Goal: Information Seeking & Learning: Learn about a topic

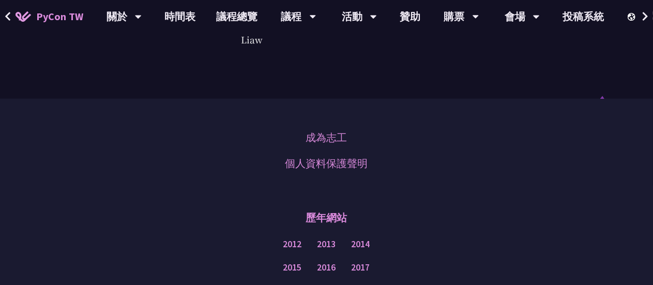
scroll to position [2686, 0]
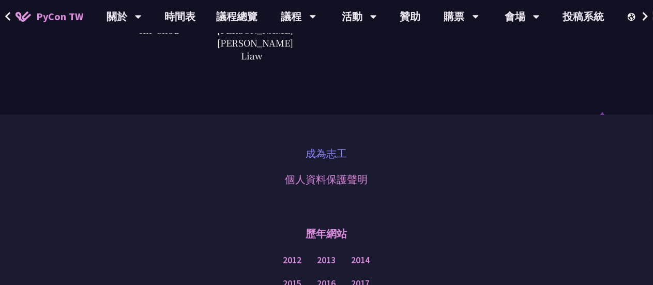
click at [317, 146] on link "成為志工" at bounding box center [326, 153] width 41 height 15
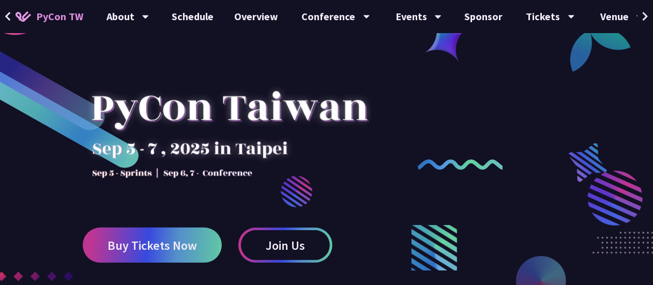
scroll to position [207, 0]
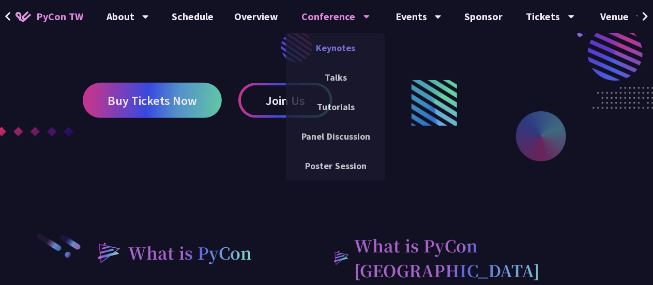
click at [322, 44] on link "Keynotes" at bounding box center [335, 48] width 99 height 24
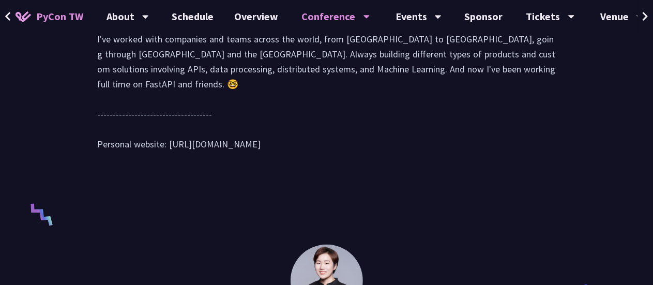
scroll to position [381, 0]
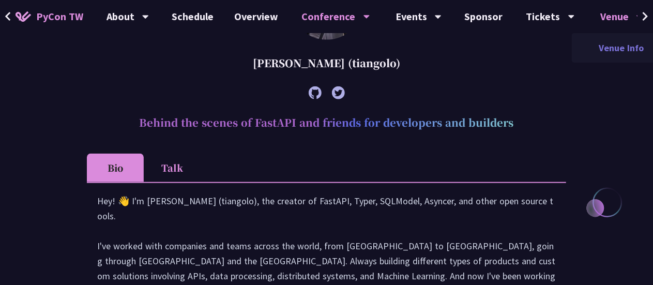
click at [619, 45] on link "Venue Info" at bounding box center [620, 48] width 99 height 24
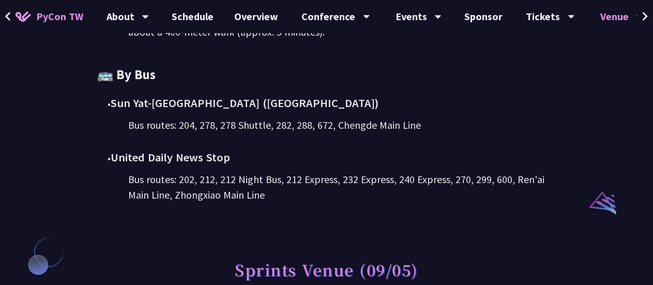
scroll to position [723, 0]
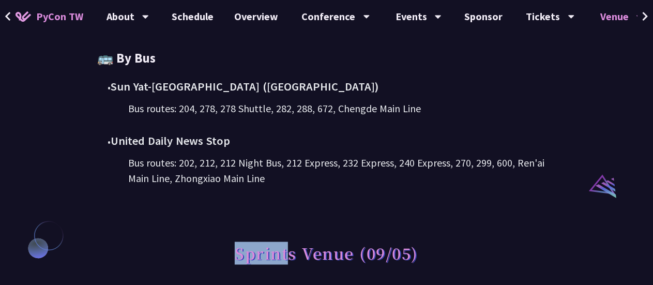
drag, startPoint x: 226, startPoint y: 253, endPoint x: 288, endPoint y: 257, distance: 62.1
click at [288, 257] on div "Sprints Venue (09/05)" at bounding box center [326, 239] width 479 height 106
copy h1 "Sprint"
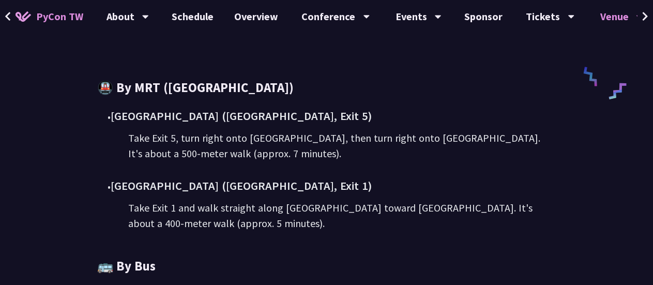
scroll to position [517, 0]
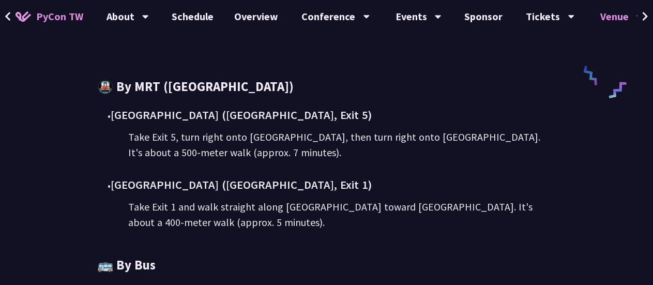
click at [40, 109] on div "Main Conference Venue (09/06-09/07) [GEOGRAPHIC_DATA] New Horizon 6F Address: […" at bounding box center [326, 33] width 653 height 1100
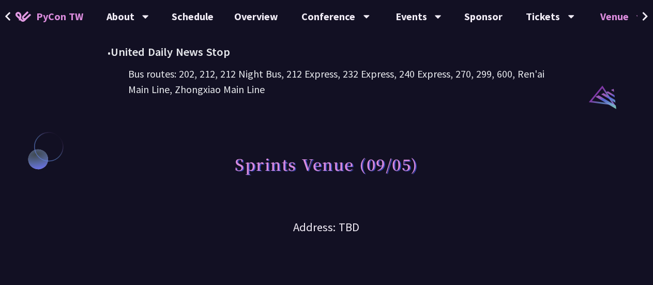
scroll to position [672, 0]
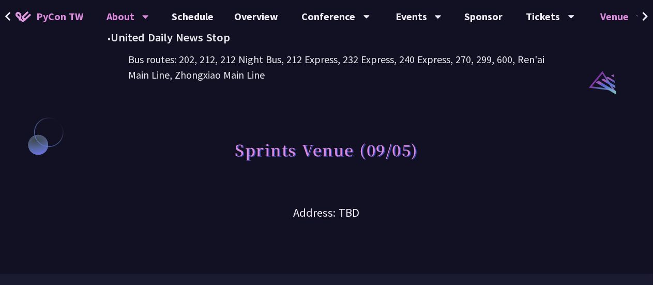
scroll to position [827, 0]
